Goal: Check status: Check status

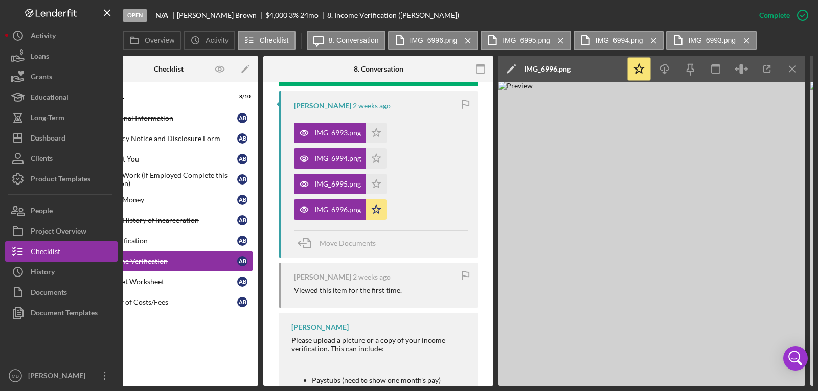
scroll to position [392, 0]
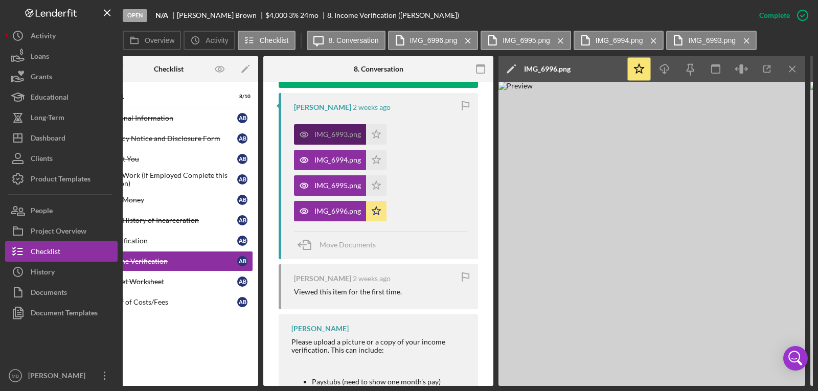
click at [336, 134] on div "IMG_6993.png" at bounding box center [337, 134] width 47 height 8
click at [321, 127] on div "IMG_6993.png" at bounding box center [330, 134] width 72 height 20
click at [326, 131] on div "IMG_6993.png" at bounding box center [337, 134] width 47 height 8
click at [795, 68] on icon "Icon/Menu Close" at bounding box center [792, 69] width 23 height 23
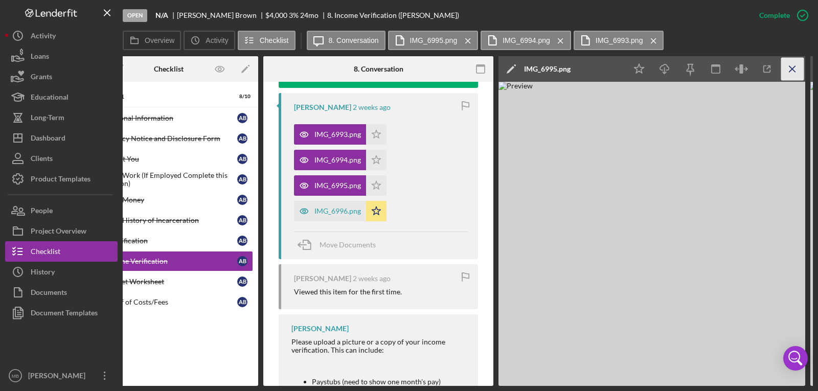
click at [792, 69] on line "button" at bounding box center [792, 69] width 6 height 6
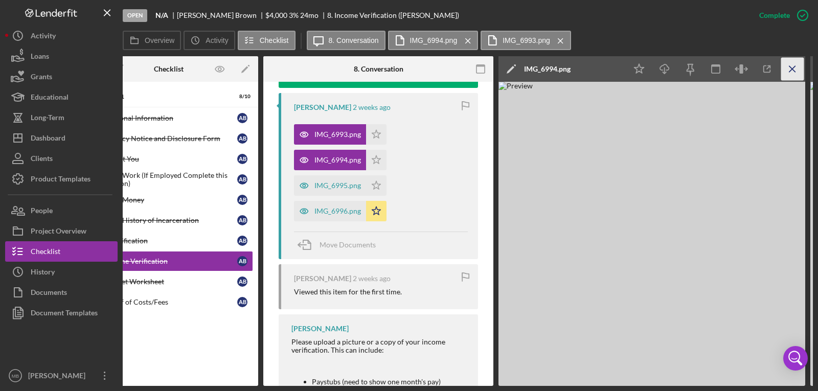
click at [792, 69] on line "button" at bounding box center [792, 69] width 6 height 6
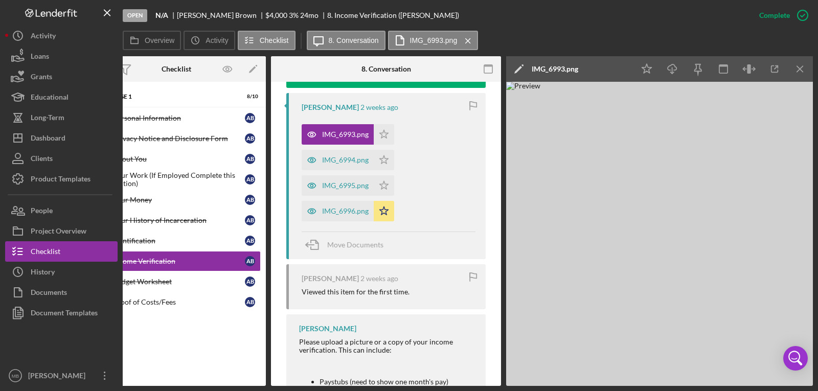
scroll to position [0, 36]
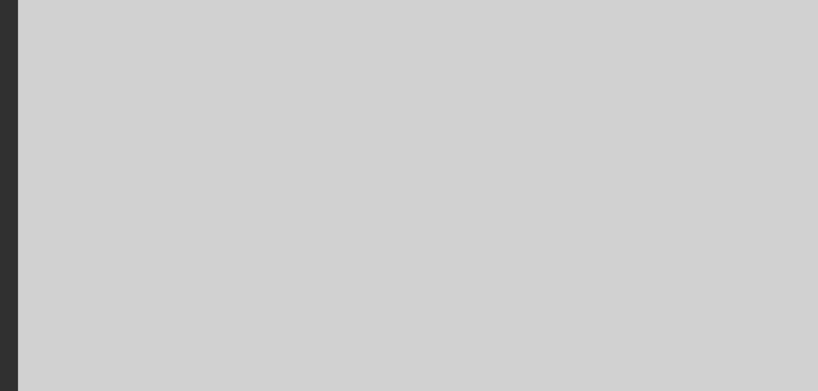
click at [669, 168] on img at bounding box center [659, 234] width 307 height 304
click at [671, 169] on img at bounding box center [659, 234] width 307 height 304
click at [672, 172] on img at bounding box center [659, 234] width 307 height 304
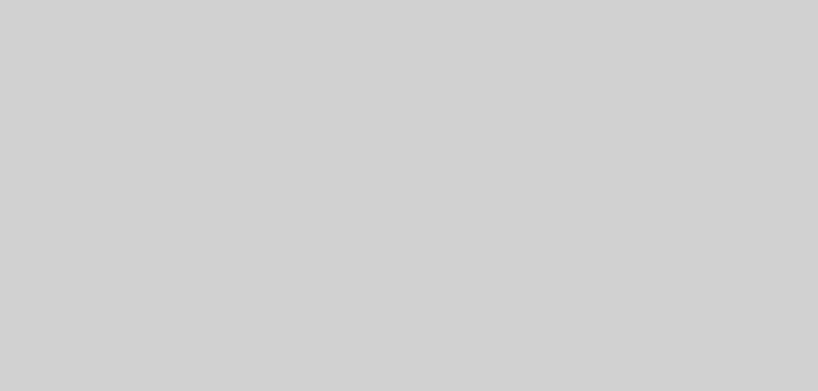
click at [670, 166] on img at bounding box center [659, 234] width 307 height 304
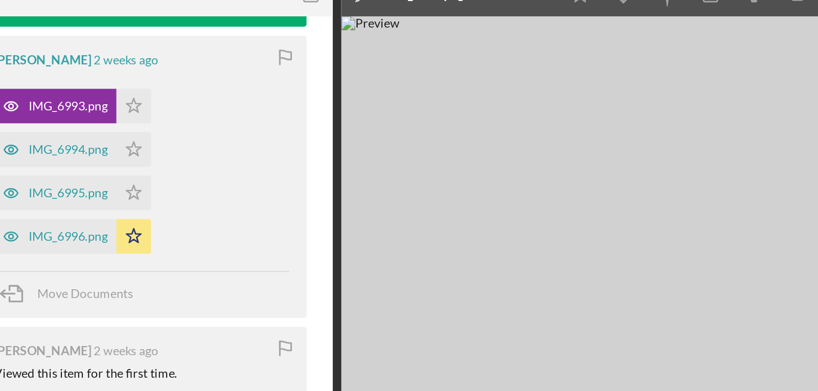
click at [482, 209] on div "This item has been marked complete. In order for [PERSON_NAME] to upload docume…" at bounding box center [386, 128] width 230 height 877
click at [346, 156] on div "IMG_6994.png" at bounding box center [345, 160] width 47 height 8
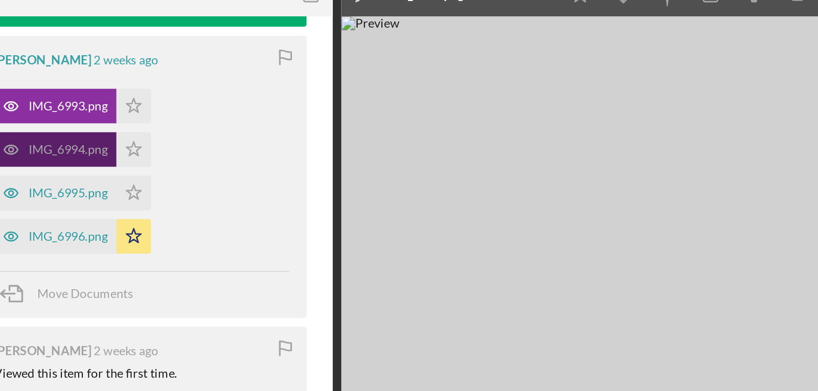
scroll to position [0, 37]
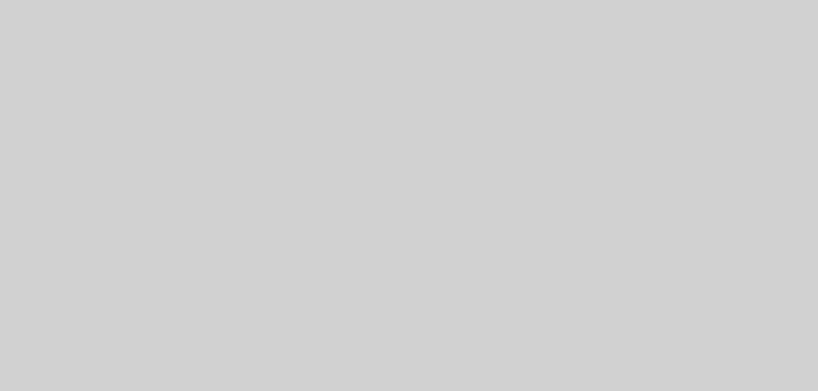
click at [664, 174] on img at bounding box center [657, 234] width 307 height 304
click at [683, 166] on img at bounding box center [657, 234] width 307 height 304
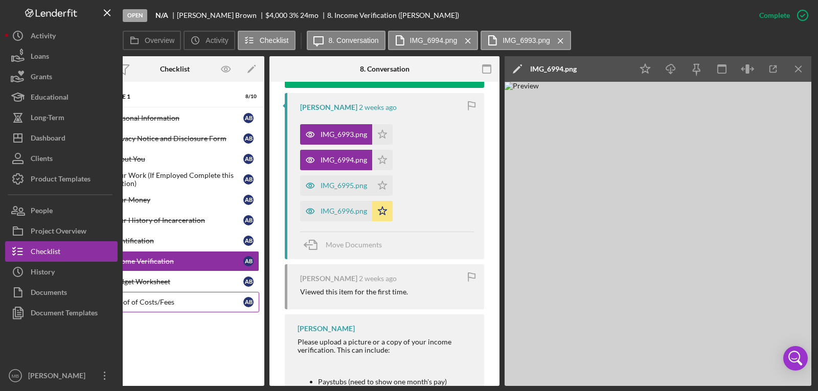
click at [182, 304] on div "Proof of Costs/Fees" at bounding box center [177, 302] width 132 height 8
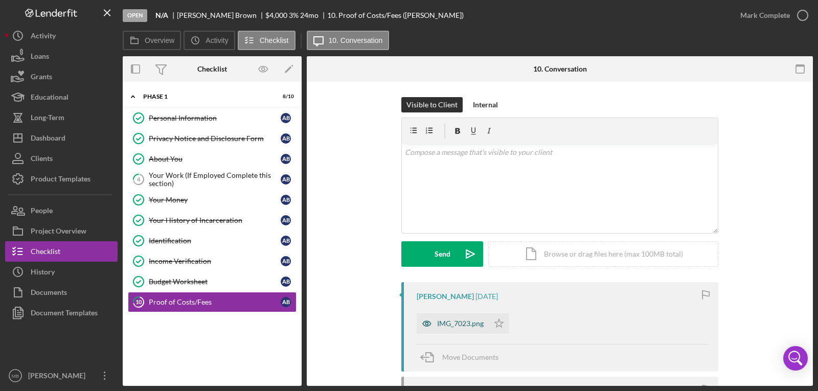
click at [462, 323] on div "IMG_7023.png" at bounding box center [460, 323] width 47 height 8
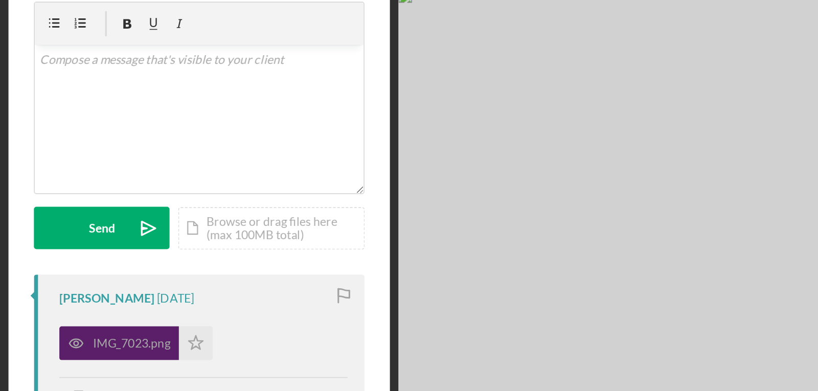
scroll to position [27, 0]
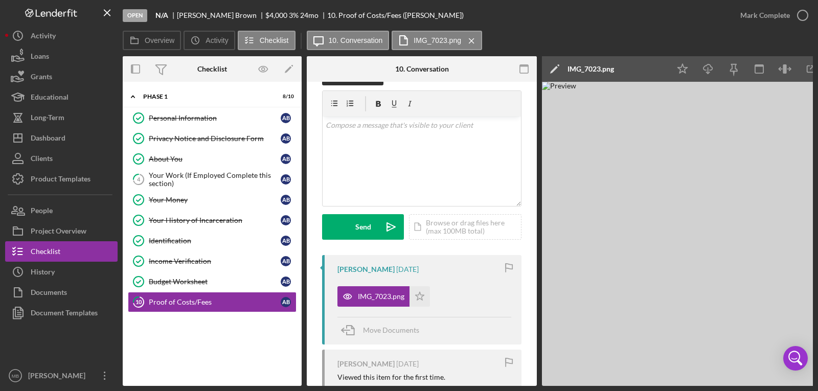
click at [735, 241] on img at bounding box center [695, 234] width 307 height 304
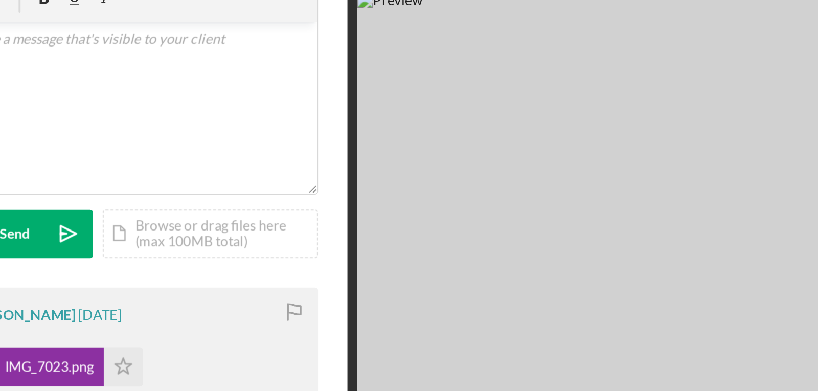
scroll to position [47, 0]
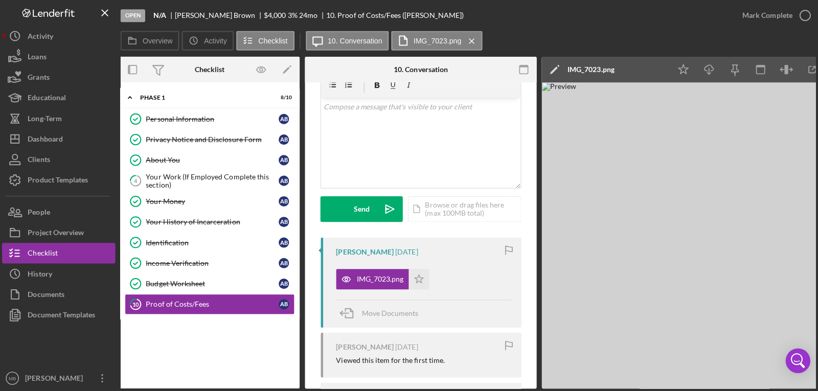
click at [752, 224] on img at bounding box center [694, 234] width 307 height 304
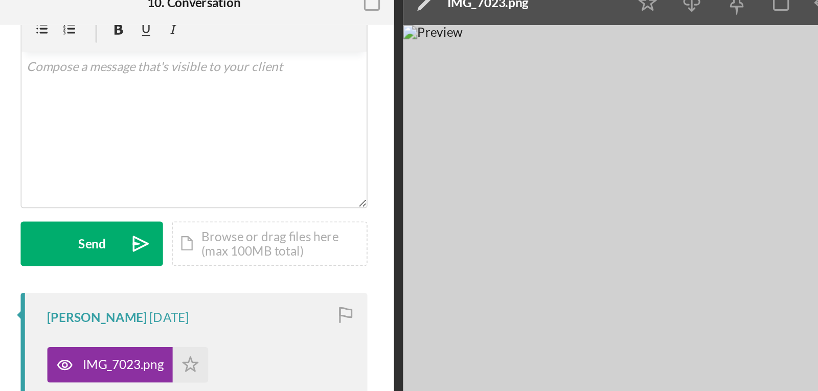
click at [655, 113] on img at bounding box center [694, 234] width 307 height 304
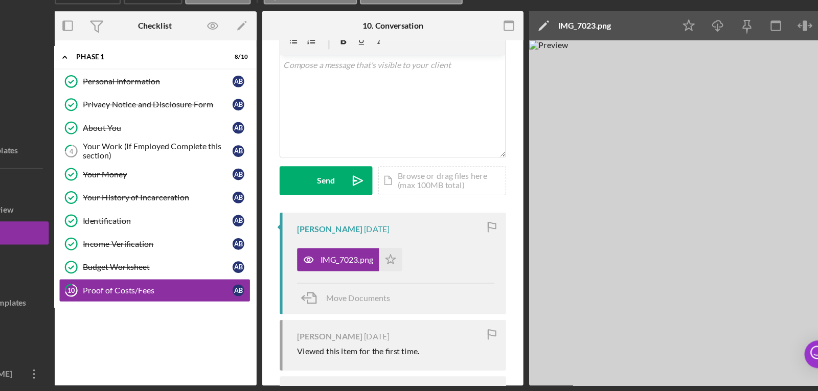
scroll to position [0, 0]
